Goal: Task Accomplishment & Management: Complete application form

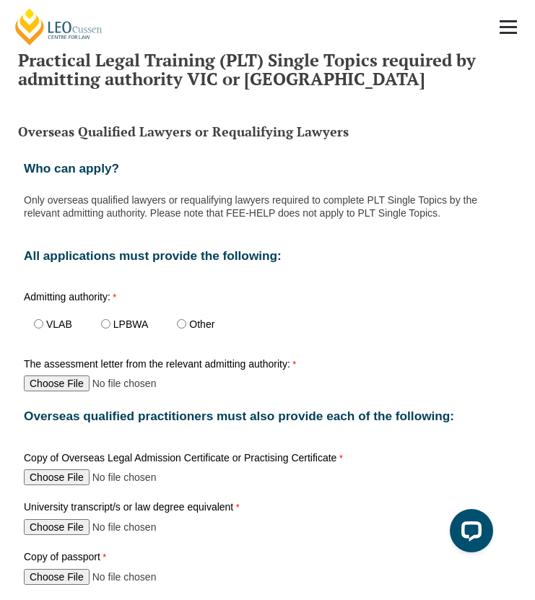
scroll to position [561, 0]
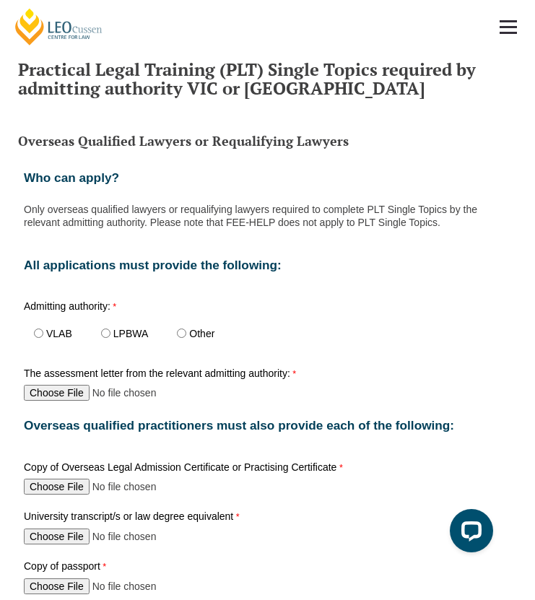
click at [39, 337] on span "VLAB" at bounding box center [57, 334] width 67 height 33
click at [40, 327] on span "VLAB" at bounding box center [57, 334] width 67 height 33
click at [37, 331] on input "VLAB" at bounding box center [38, 333] width 9 height 9
radio input "true"
click at [35, 401] on div "The assessment letter from the relevant admitting authority:" at bounding box center [267, 385] width 499 height 39
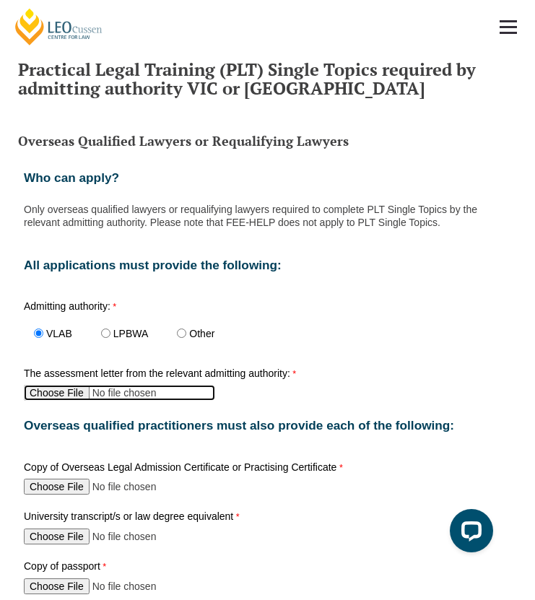
click at [35, 392] on input "The assessment letter from the relevant admitting authority:" at bounding box center [119, 393] width 191 height 16
type input "C:\fakepath\URPANI Genevieve assessment letter.pdf"
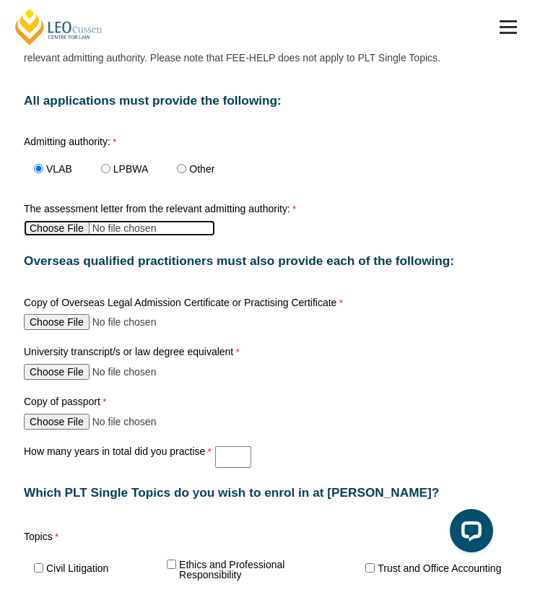
scroll to position [748, 0]
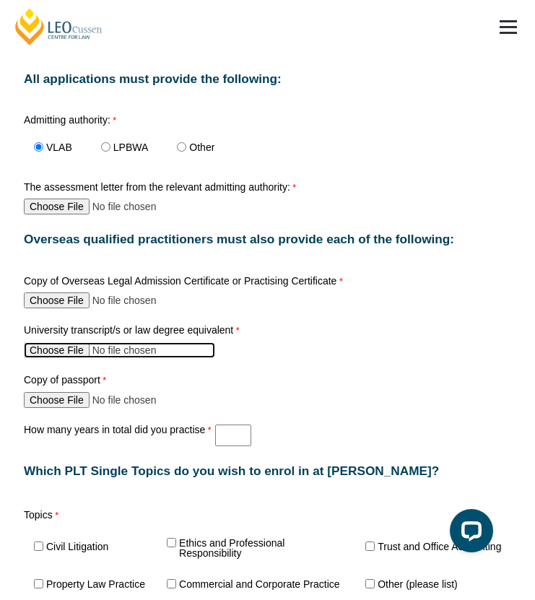
click at [48, 347] on input "University transcript/s or law degree equivalent" at bounding box center [119, 350] width 191 height 16
type input "C:\fakepath\Certified Copy of GUrpani Academic Transcript.pdf"
drag, startPoint x: 59, startPoint y: 348, endPoint x: 330, endPoint y: 348, distance: 271.0
click at [331, 349] on div "University transcript/s or law degree equivalent" at bounding box center [267, 341] width 499 height 39
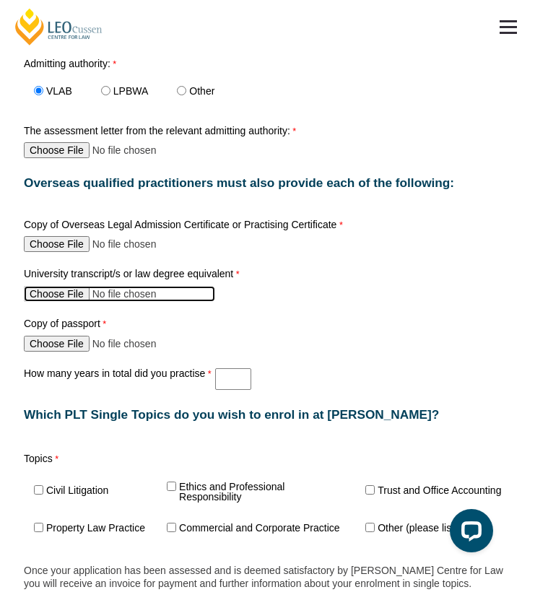
scroll to position [832, 0]
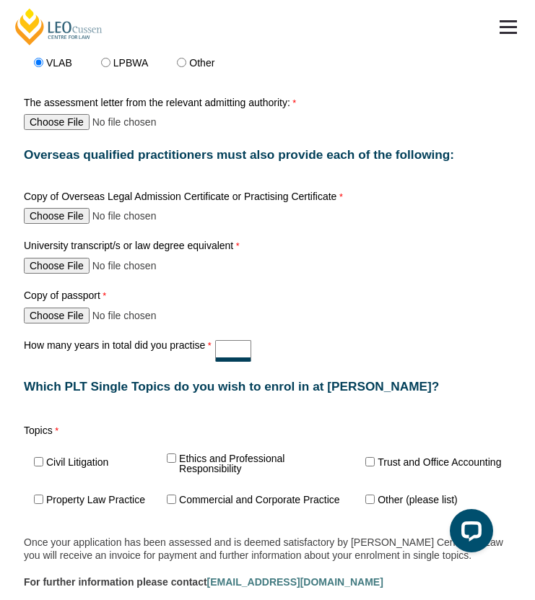
click at [217, 349] on input "How many years in total did you practise" at bounding box center [233, 351] width 36 height 22
type input "0"
click at [317, 319] on div "Copy of passport" at bounding box center [267, 307] width 499 height 39
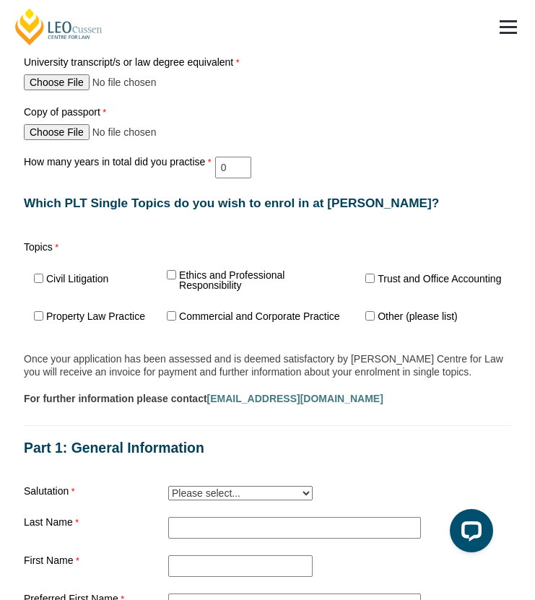
scroll to position [1011, 0]
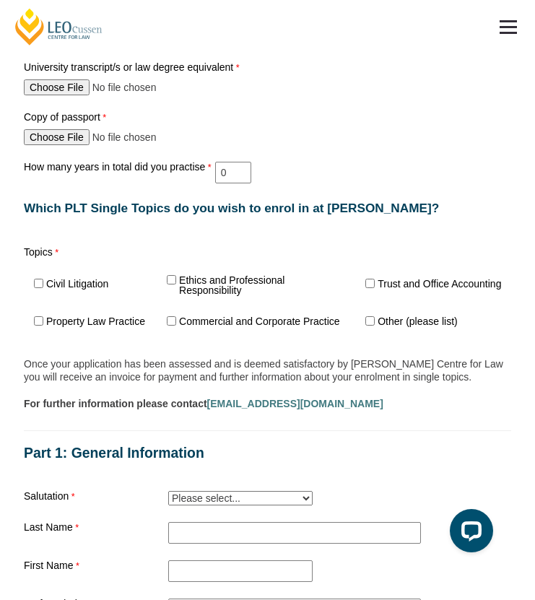
click at [59, 284] on span "Civil Litigation" at bounding box center [75, 284] width 103 height 33
click at [40, 279] on input "Civil Litigation" at bounding box center [38, 283] width 9 height 9
checkbox input "true"
click at [172, 272] on span "Ethics and Professional Responsibility" at bounding box center [256, 284] width 199 height 41
click at [167, 277] on input "Ethics and Professional Responsibility" at bounding box center [171, 279] width 9 height 9
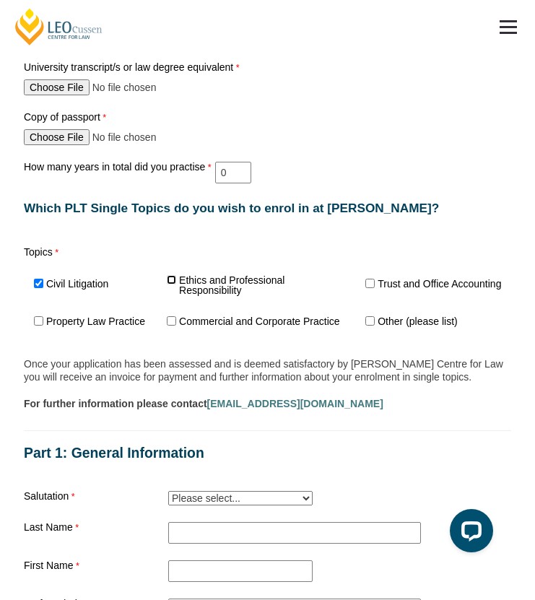
checkbox input "true"
click at [168, 316] on input "Commercial and Corporate Practice" at bounding box center [171, 320] width 9 height 9
checkbox input "true"
click at [379, 279] on label "Trust and Office Accounting" at bounding box center [440, 284] width 124 height 10
click at [375, 279] on input "Trust and Office Accounting" at bounding box center [370, 283] width 9 height 9
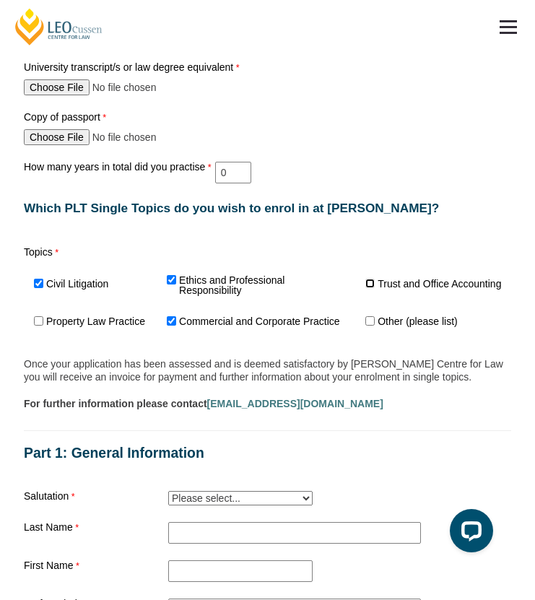
checkbox input "true"
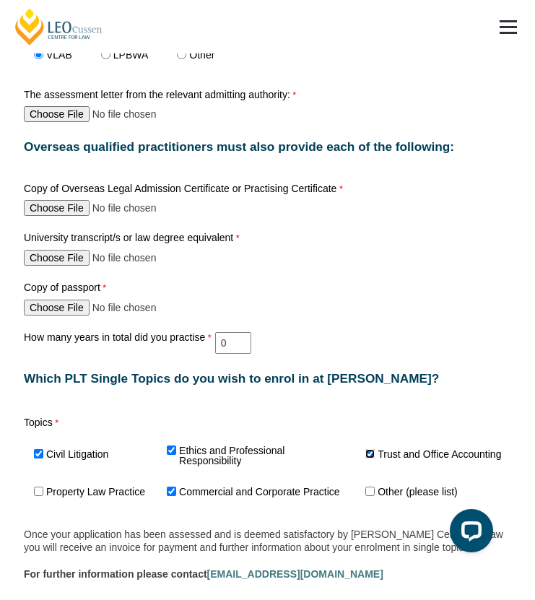
scroll to position [839, 0]
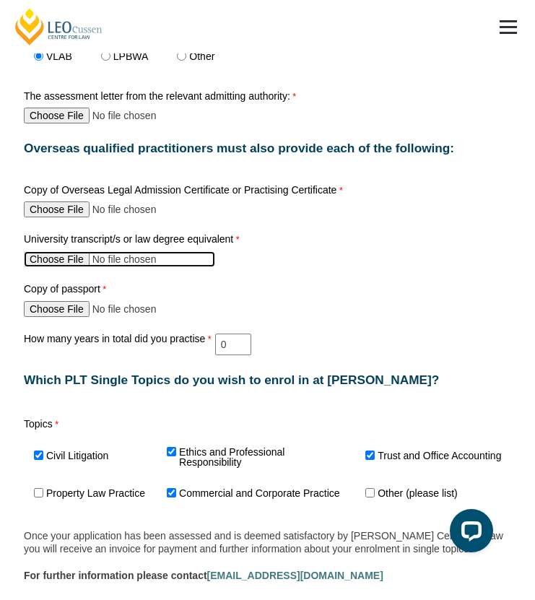
click at [62, 255] on input "University transcript/s or law degree equivalent" at bounding box center [119, 259] width 191 height 16
type input "C:\fakepath\Certified Copy of GUrpani Degree.pdf"
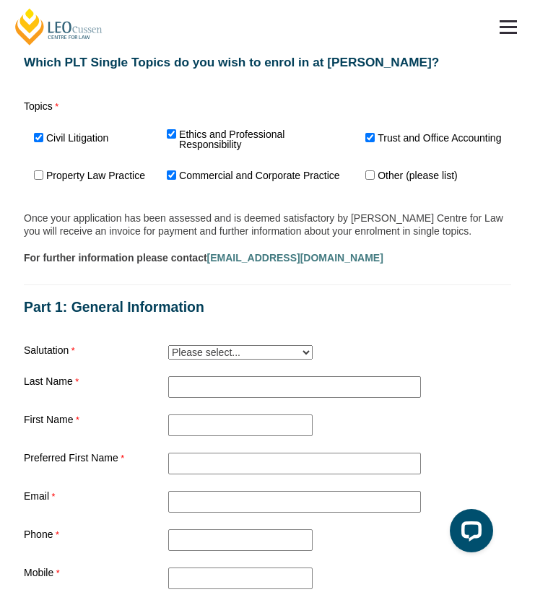
scroll to position [1155, 0]
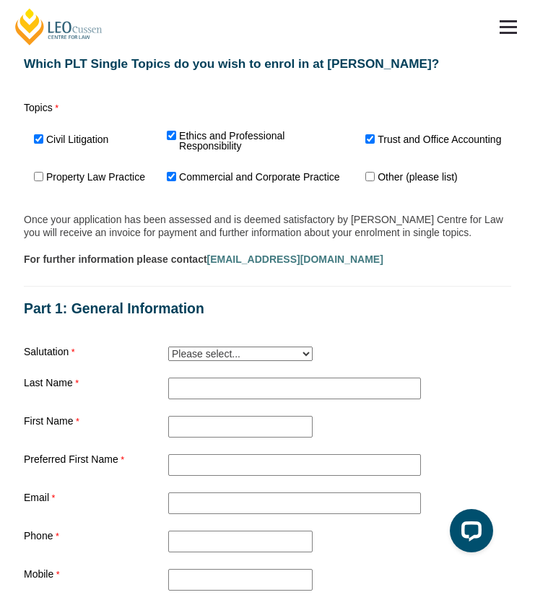
click at [256, 349] on select "Please select... Mr. Mrs. Ms. Dr. Prof. Miss Judge Chief Judge" at bounding box center [240, 354] width 145 height 14
select select "tfa_12"
click at [168, 347] on select "Please select... Mr. Mrs. Ms. Dr. Prof. Miss Judge Chief Judge" at bounding box center [240, 354] width 145 height 14
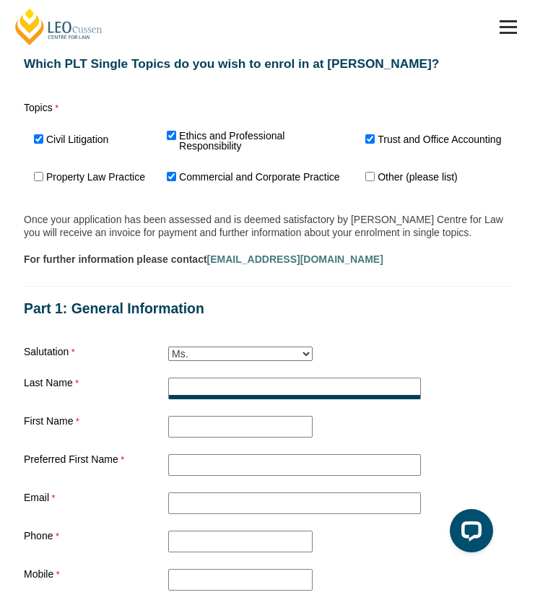
click at [267, 386] on input "Practical Legal Training - TAS" at bounding box center [294, 389] width 253 height 22
type input "Urpani"
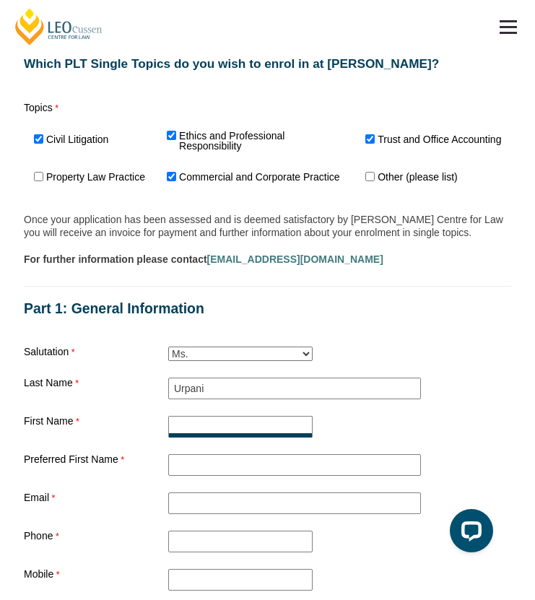
click at [275, 416] on input "First Name" at bounding box center [240, 427] width 145 height 22
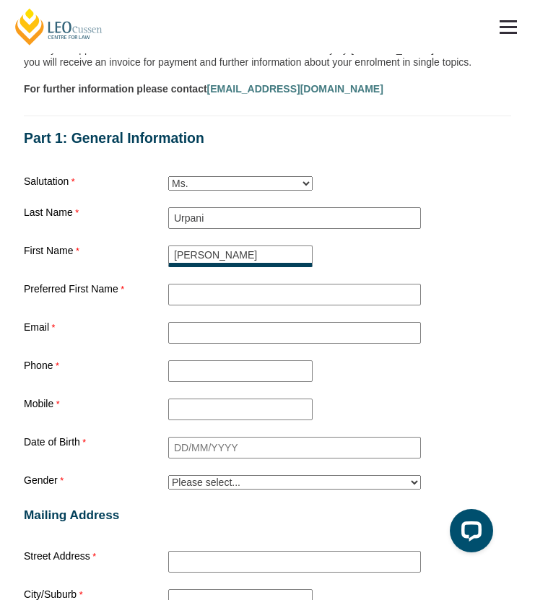
scroll to position [1345, 0]
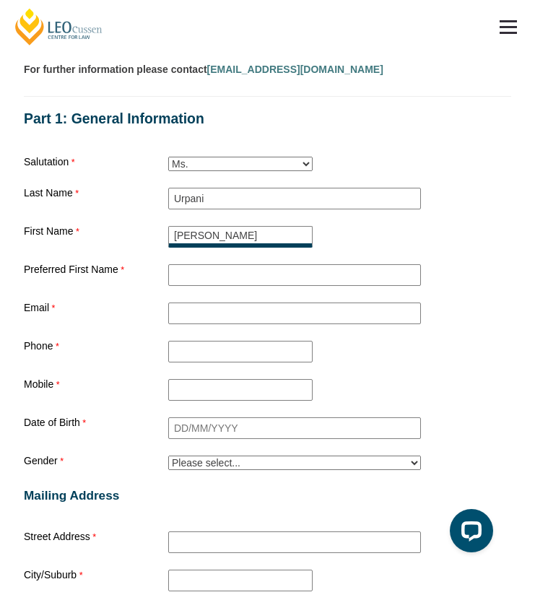
drag, startPoint x: 246, startPoint y: 231, endPoint x: 163, endPoint y: 228, distance: 82.4
click at [163, 228] on div "First Name Genevieve" at bounding box center [267, 236] width 499 height 27
type input "Genevieve"
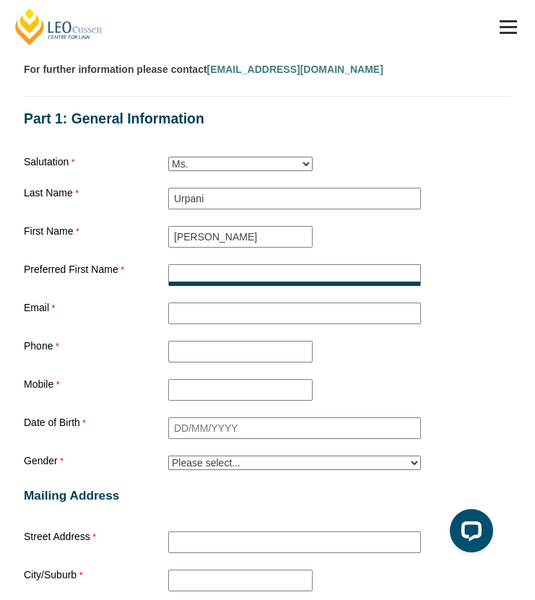
click at [202, 272] on input "Preferred First Name" at bounding box center [294, 275] width 253 height 22
paste input "Genevieve"
type input "Genevieve"
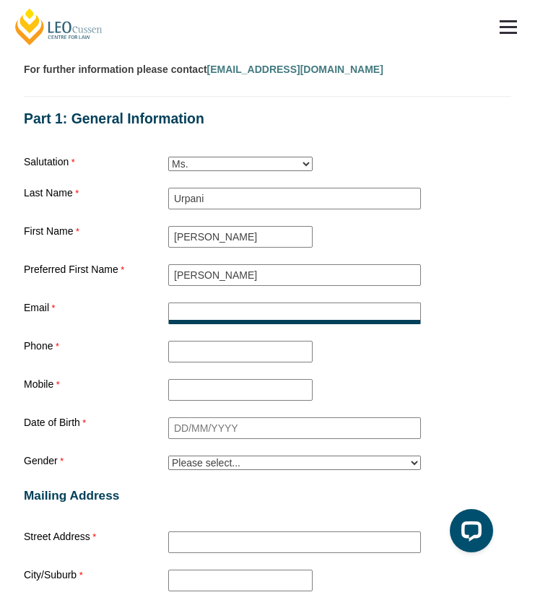
click at [195, 303] on input "Email" at bounding box center [294, 314] width 253 height 22
type input "genevieve.urpani@gmail.com"
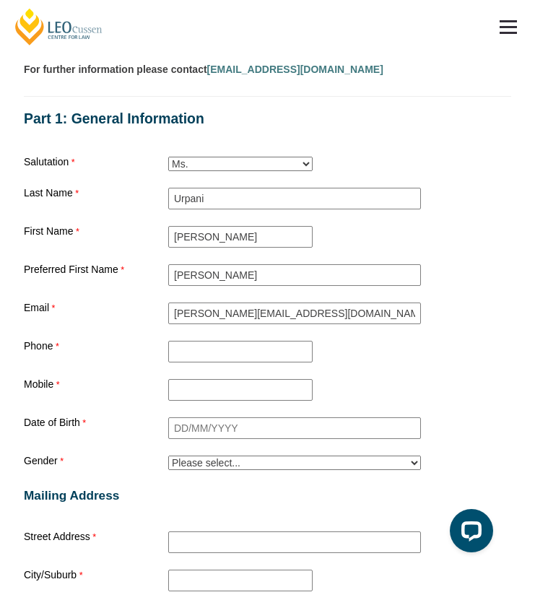
click at [190, 338] on div "Phone" at bounding box center [267, 351] width 499 height 27
click at [189, 341] on input "Phone" at bounding box center [240, 352] width 145 height 22
type input "07464600664"
click at [192, 379] on input "Mobile" at bounding box center [240, 390] width 145 height 22
drag, startPoint x: 280, startPoint y: 340, endPoint x: 186, endPoint y: 366, distance: 97.0
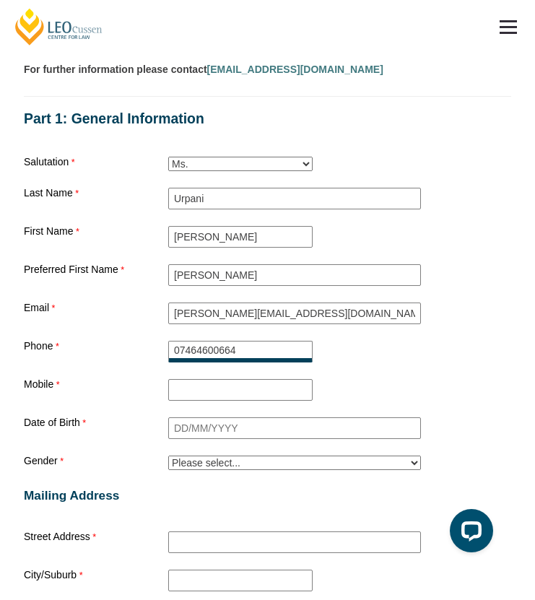
click at [172, 354] on div "Phone 07464600664" at bounding box center [267, 351] width 499 height 27
click at [192, 376] on div "Mobile" at bounding box center [267, 389] width 499 height 27
click at [194, 379] on input "Mobile" at bounding box center [240, 390] width 145 height 22
paste input "07464600664"
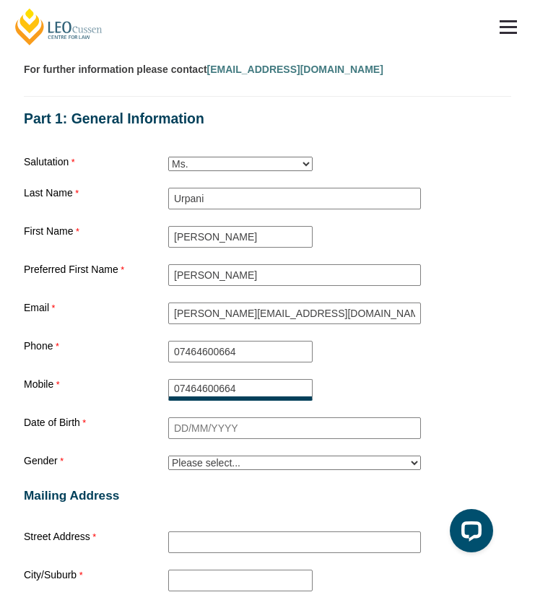
type input "07464600664"
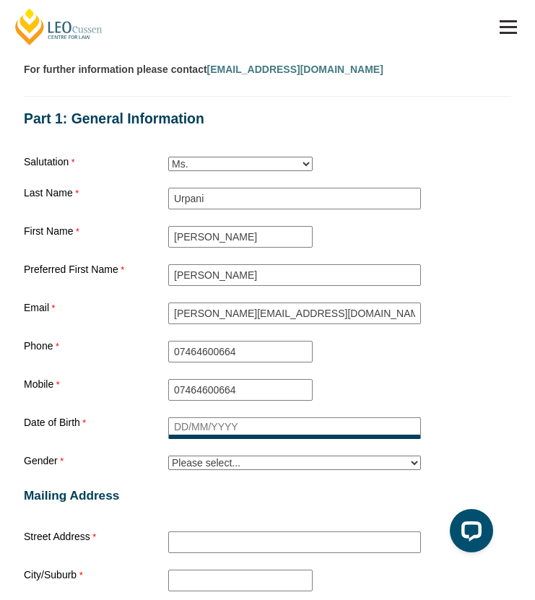
click at [186, 418] on input "Date of Birth" at bounding box center [294, 429] width 253 height 22
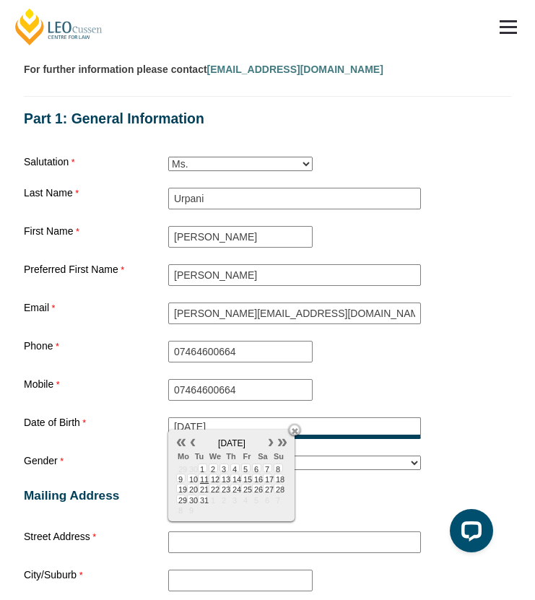
type input "18/12/2002"
click at [313, 456] on select "Please select... Male Female Trans Intersex Prefer not to disclose" at bounding box center [294, 463] width 253 height 14
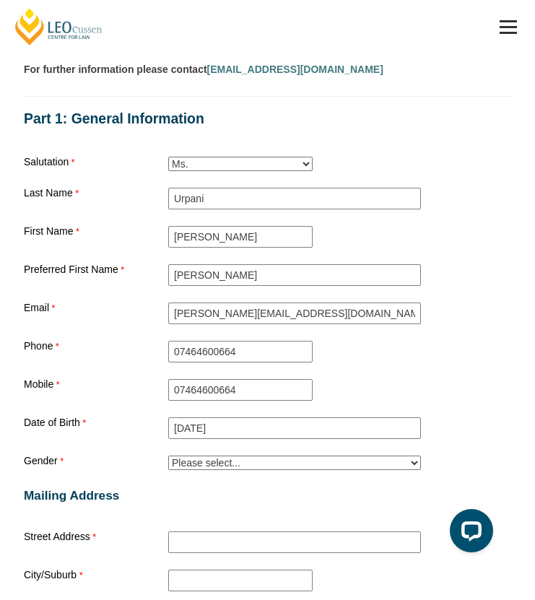
select select "tfa_27"
click at [168, 456] on select "Please select... Male Female Trans Intersex Prefer not to disclose" at bounding box center [294, 463] width 253 height 14
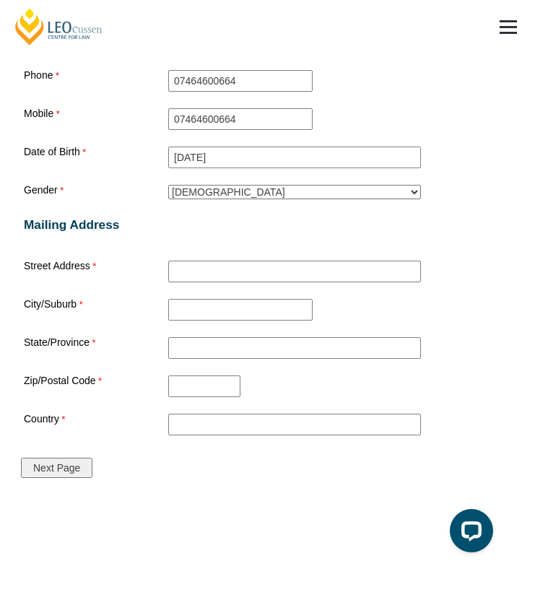
scroll to position [1616, 0]
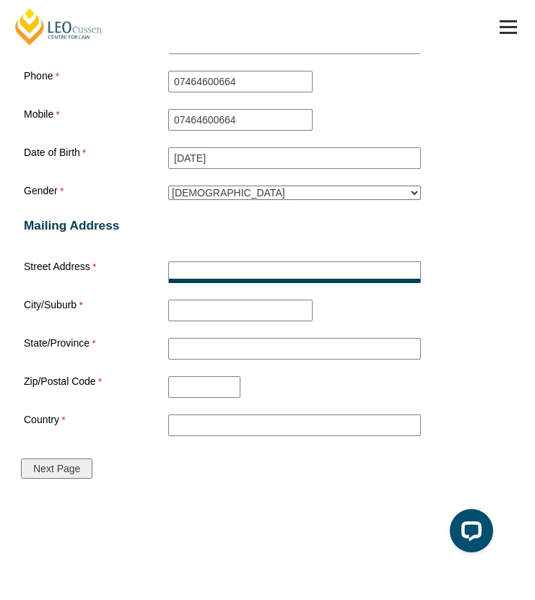
click at [216, 262] on input "Street Address" at bounding box center [294, 273] width 253 height 22
type input "98 New St"
drag, startPoint x: 303, startPoint y: 483, endPoint x: 236, endPoint y: 290, distance: 204.3
click at [236, 297] on div "City/Suburb" at bounding box center [267, 310] width 499 height 27
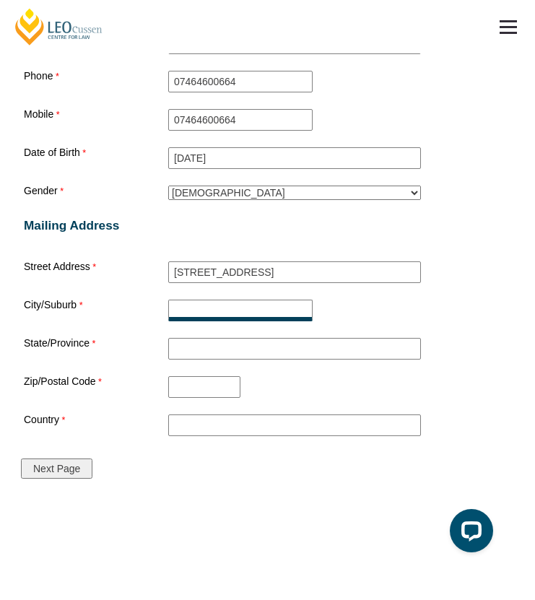
click at [236, 300] on input "City/Suburb" at bounding box center [240, 311] width 145 height 22
type input "b"
type input "Brighton"
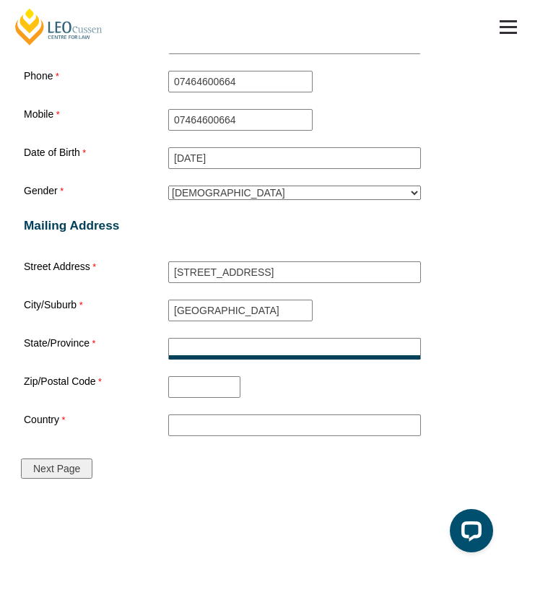
click at [246, 344] on input "State/Province" at bounding box center [294, 349] width 253 height 22
type input "VIC"
click at [213, 380] on input "Zip/Postal Code" at bounding box center [204, 387] width 72 height 22
type input "3186"
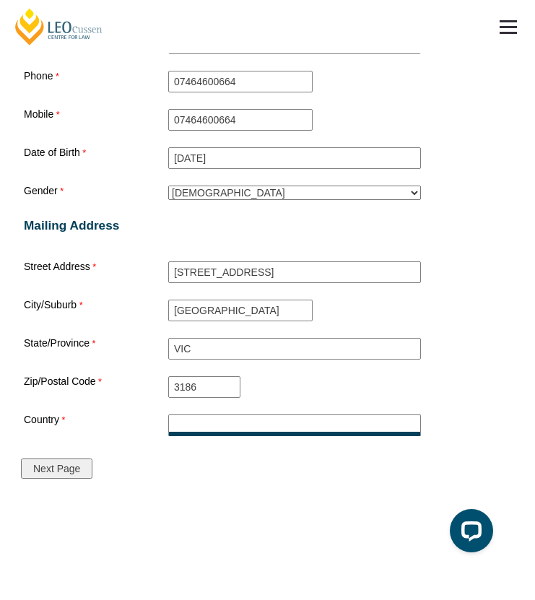
drag, startPoint x: 236, startPoint y: 290, endPoint x: 215, endPoint y: 416, distance: 128.3
click at [215, 416] on input "Country" at bounding box center [294, 426] width 253 height 22
type input "a"
type input "[GEOGRAPHIC_DATA]"
click at [69, 463] on input "Next Page" at bounding box center [57, 469] width 72 height 20
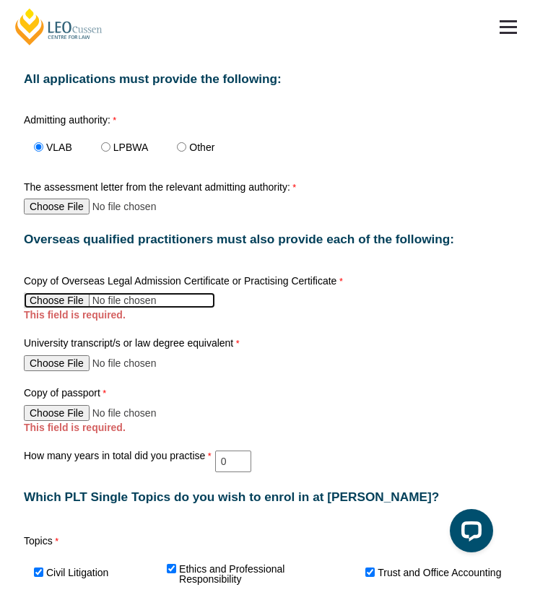
scroll to position [747, 0]
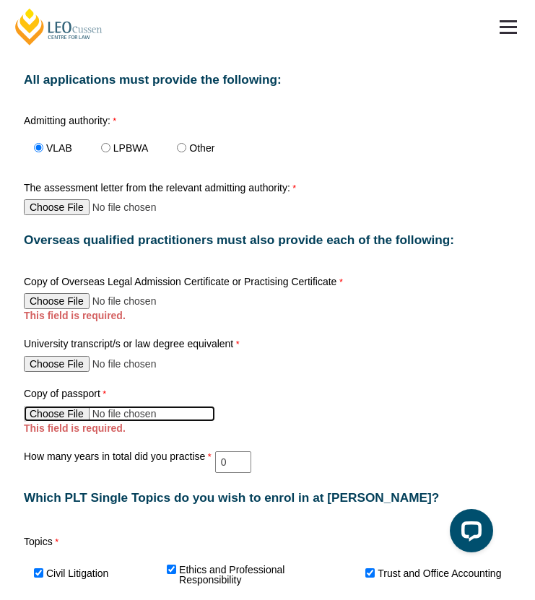
click at [53, 418] on input "Copy of passport" at bounding box center [119, 414] width 191 height 16
type input "C:\fakepath\G Urpani Aus Passport.pdf"
click at [184, 406] on input "Copy of passport" at bounding box center [119, 414] width 191 height 16
click at [223, 340] on label "University transcript/s or law degree equivalent" at bounding box center [134, 346] width 220 height 14
click at [215, 356] on input "University transcript/s or law degree equivalent" at bounding box center [119, 364] width 191 height 16
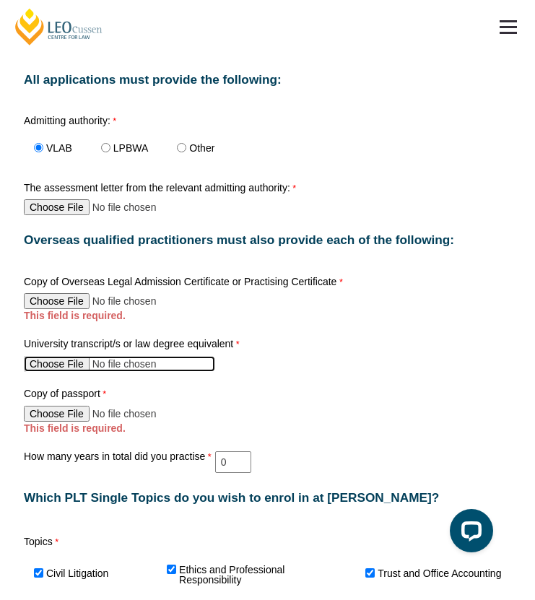
click at [58, 364] on input "University transcript/s or law degree equivalent" at bounding box center [119, 364] width 191 height 16
type input "C:\fakepath\Certified Copy of GUrpani Academic Transcript.pdf"
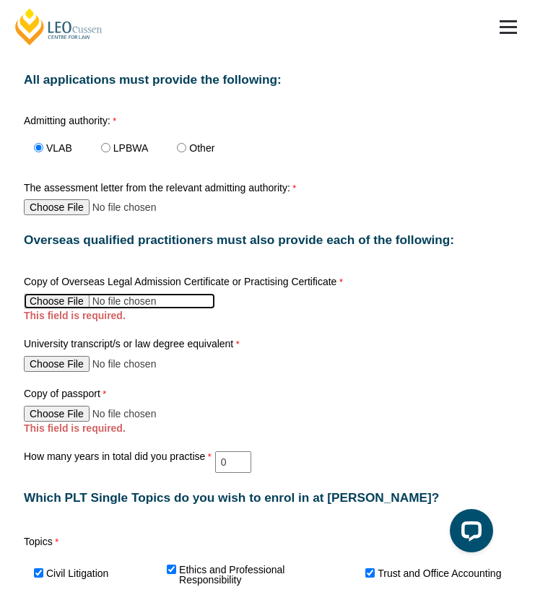
click at [61, 304] on input "Copy of Overseas Legal Admission Certificate or Practising Certificate" at bounding box center [119, 301] width 191 height 16
type input "C:\fakepath\Certified Copy of GUrpani Degree.pdf"
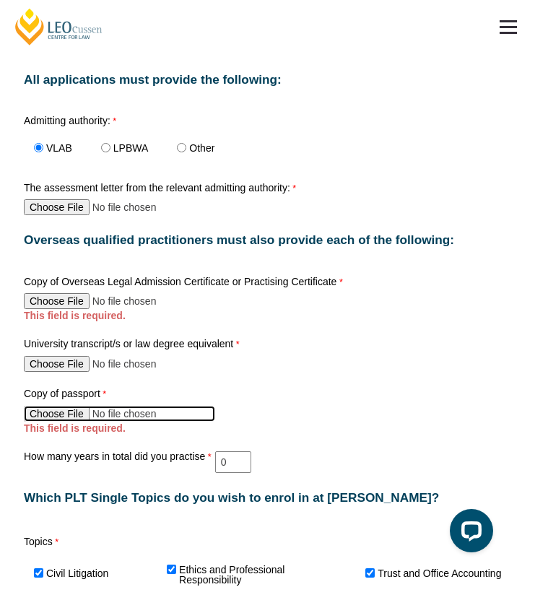
click at [51, 418] on input "Copy of passport" at bounding box center [119, 414] width 191 height 16
type input "C:\fakepath\G Urpani Aus Passport.pdf"
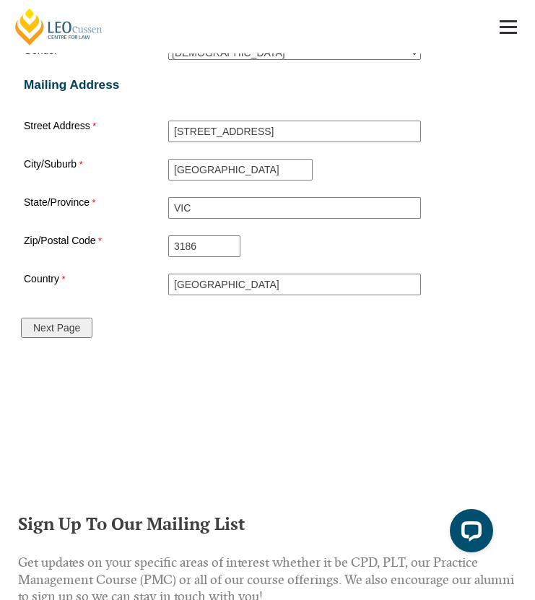
scroll to position [1742, 0]
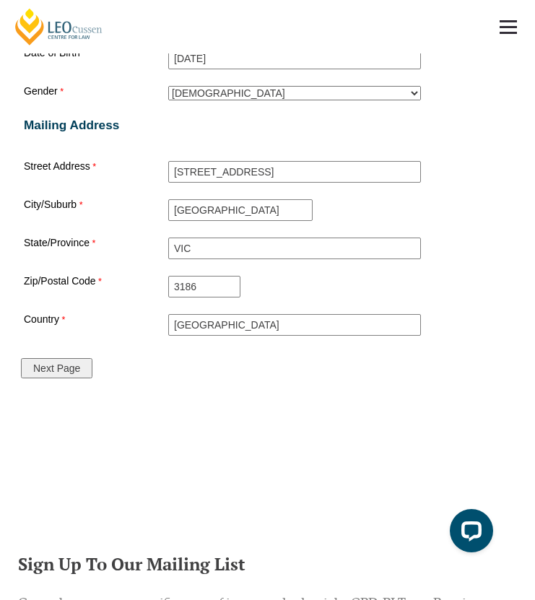
click at [70, 358] on input "Next Page" at bounding box center [57, 368] width 72 height 20
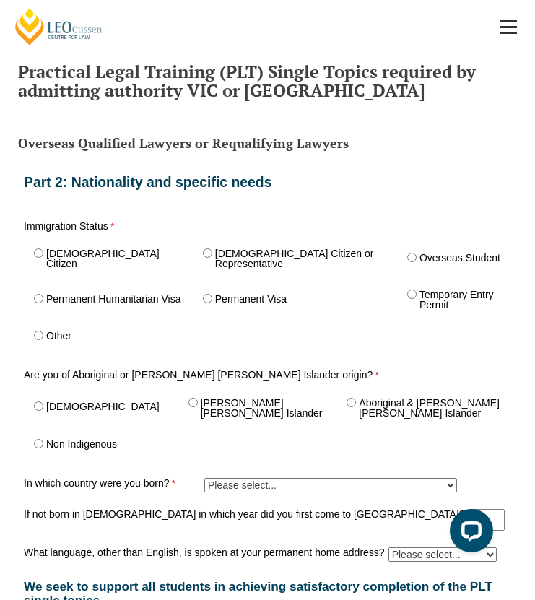
scroll to position [559, 0]
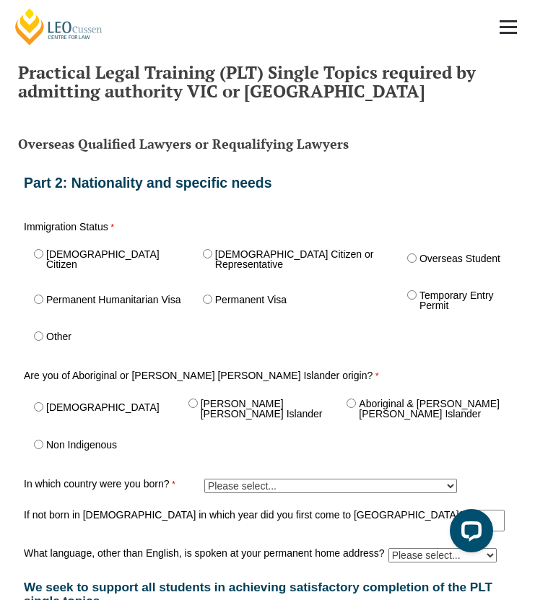
click at [82, 255] on label "[DEMOGRAPHIC_DATA] Citizen" at bounding box center [114, 259] width 137 height 20
click at [43, 255] on input "[DEMOGRAPHIC_DATA] Citizen" at bounding box center [38, 253] width 9 height 9
radio input "true"
click at [82, 440] on label "Non Indigenous" at bounding box center [81, 445] width 71 height 10
click at [43, 440] on input "Non Indigenous" at bounding box center [38, 444] width 9 height 9
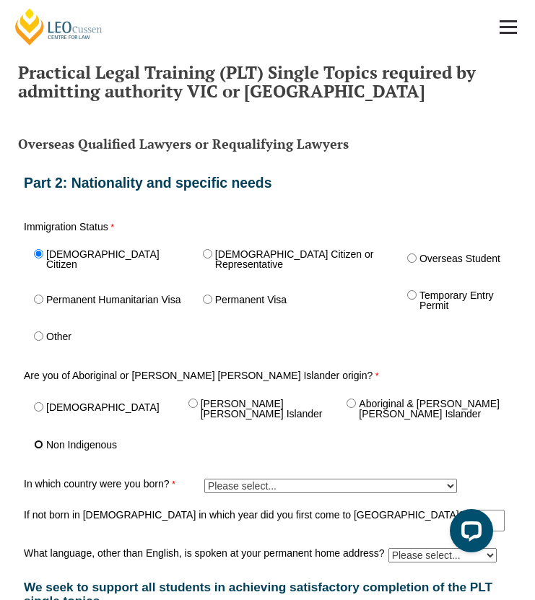
radio input "true"
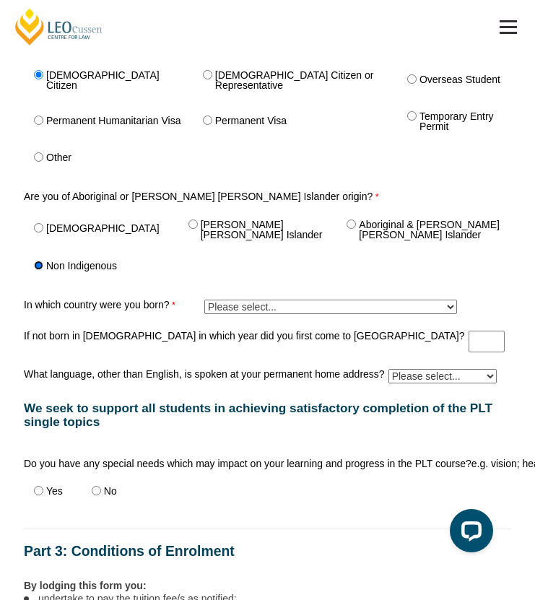
scroll to position [791, 0]
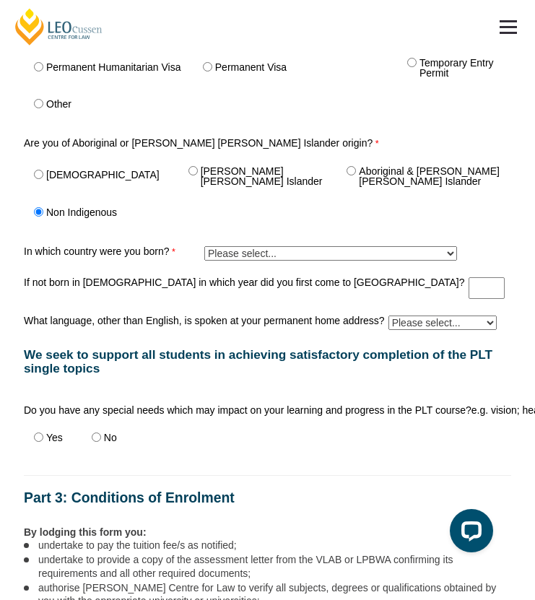
click at [207, 246] on select "Please select... Adelie Land (France) 1601 Afghanistan 7201 Aland Islands 2408 …" at bounding box center [330, 253] width 253 height 14
select select "tfa_270"
click at [204, 246] on select "Please select... Adelie Land (France) 1601 Afghanistan 7201 Aland Islands 2408 …" at bounding box center [330, 253] width 253 height 14
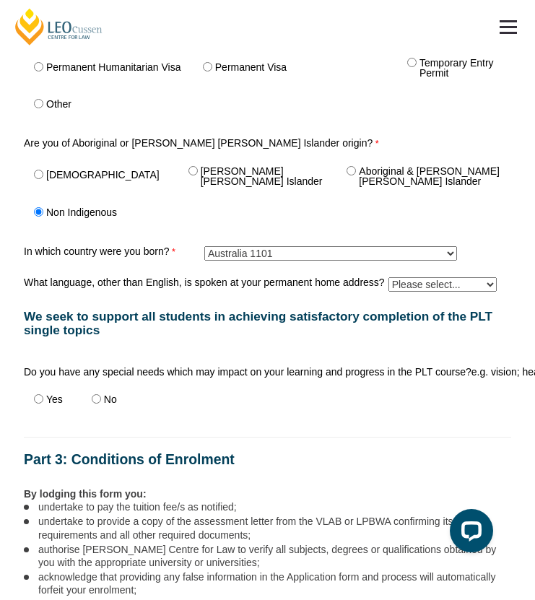
click at [389, 277] on select "Please select... Albanian Ambonese Arabic Assyrian Bengali Bosnian Cantonese Ch…" at bounding box center [443, 284] width 108 height 14
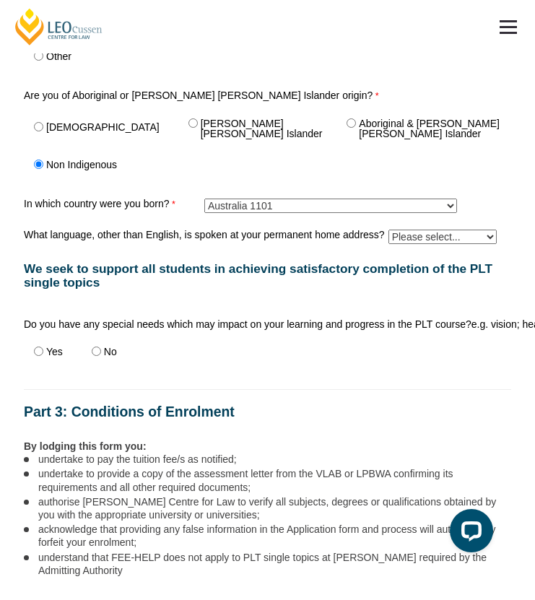
click at [326, 279] on div "We seek to support all students in achieving satisfactory completion of the PLT…" at bounding box center [267, 276] width 499 height 58
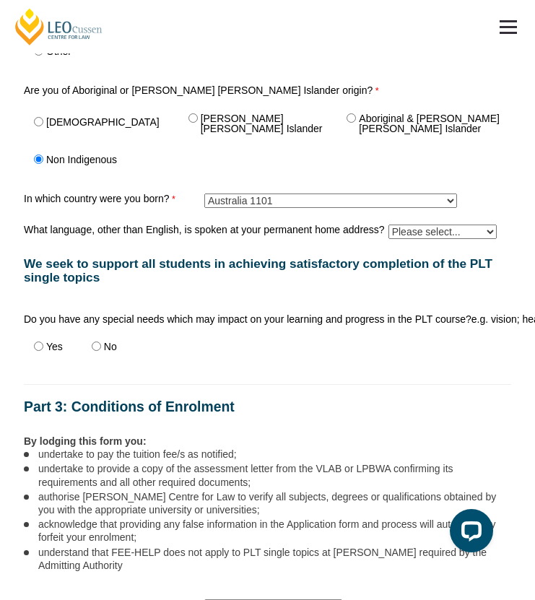
scroll to position [846, 0]
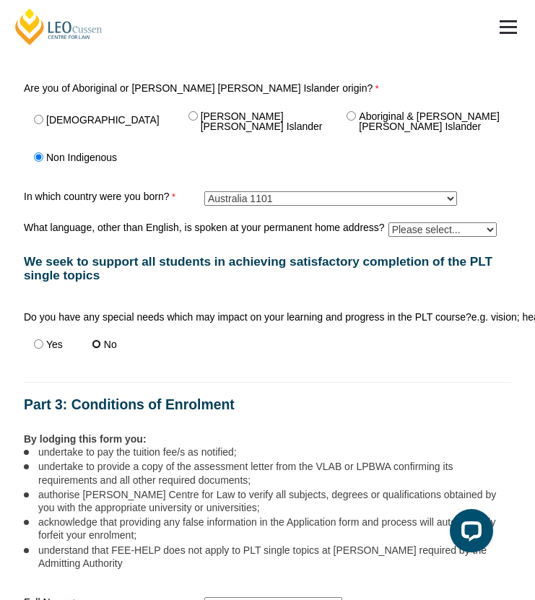
click at [95, 340] on input "No" at bounding box center [96, 344] width 9 height 9
radio input "true"
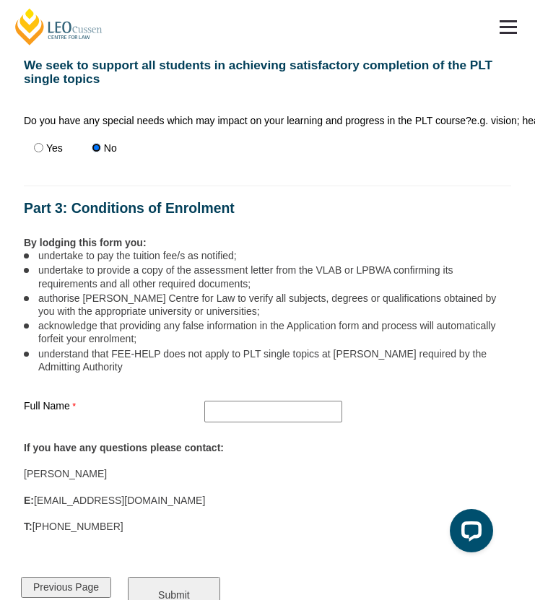
scroll to position [1046, 0]
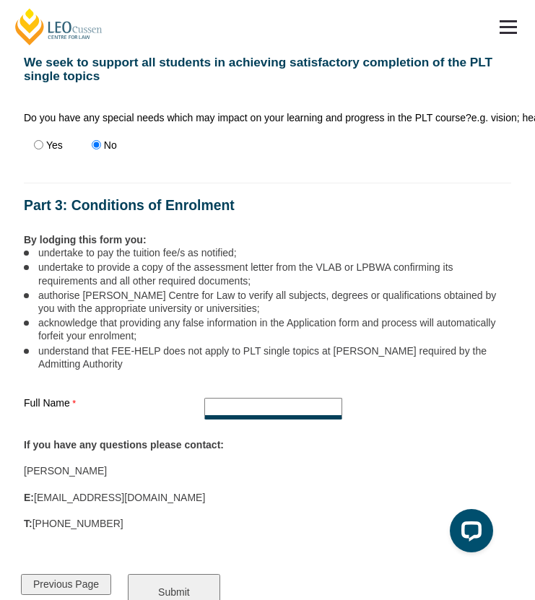
click at [227, 398] on input "Full Name" at bounding box center [273, 409] width 138 height 22
type input "T"
type input "g"
type input "Genevieve Urpani"
click at [180, 574] on input "Submit" at bounding box center [174, 592] width 92 height 36
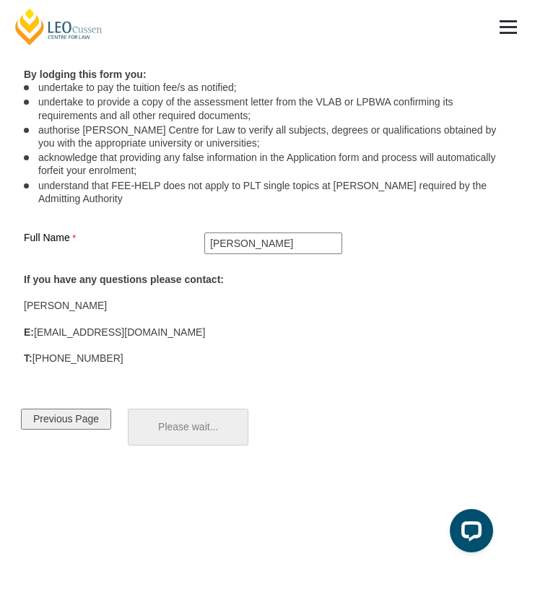
scroll to position [1212, 0]
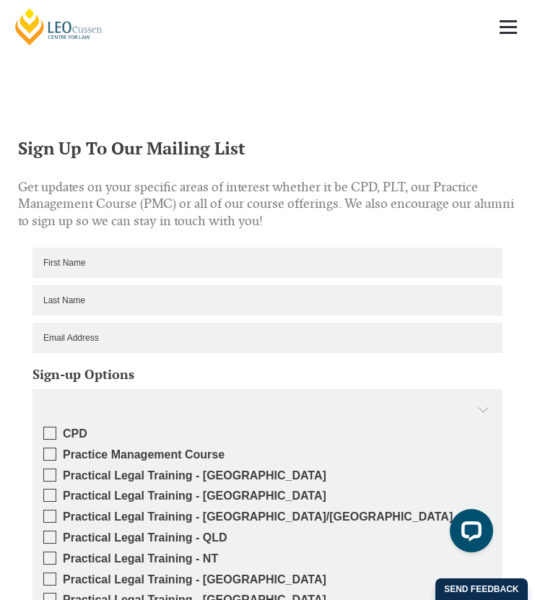
scroll to position [1235, 0]
